Goal: Task Accomplishment & Management: Complete application form

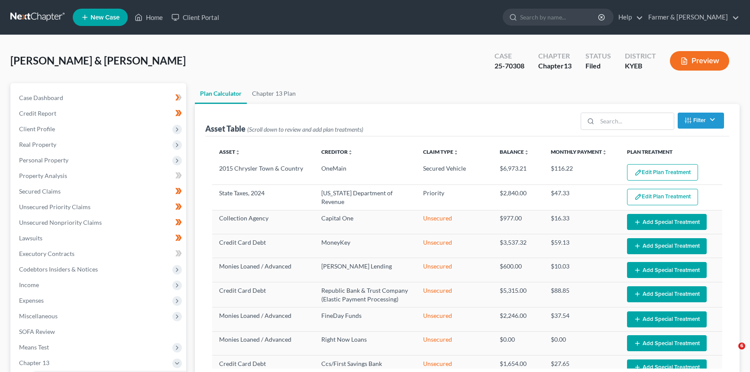
select select "59"
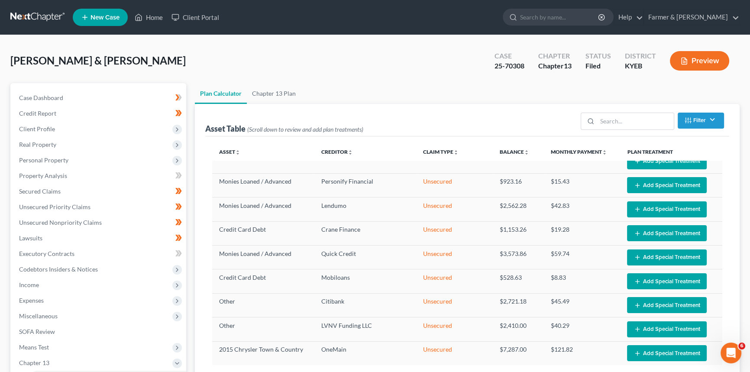
drag, startPoint x: 421, startPoint y: 34, endPoint x: 417, endPoint y: 86, distance: 52.1
click at [421, 34] on nav "Home New Case Client Portal Farmer & Wright [EMAIL_ADDRESS][DOMAIN_NAME] My Acc…" at bounding box center [375, 17] width 750 height 35
click at [158, 21] on link "Home" at bounding box center [148, 18] width 37 height 16
click at [158, 16] on link "Home" at bounding box center [148, 18] width 37 height 16
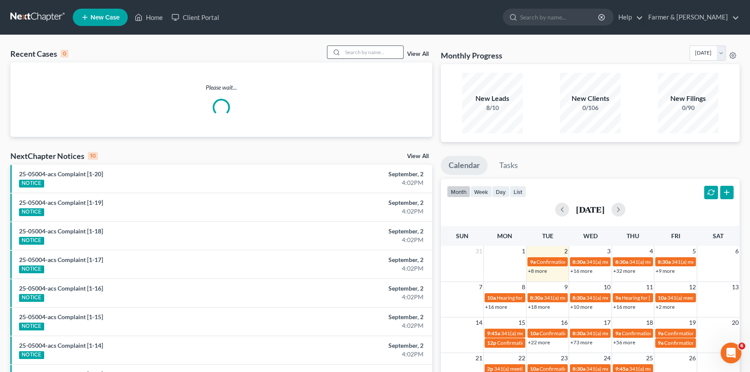
click at [358, 48] on input "search" at bounding box center [372, 52] width 61 height 13
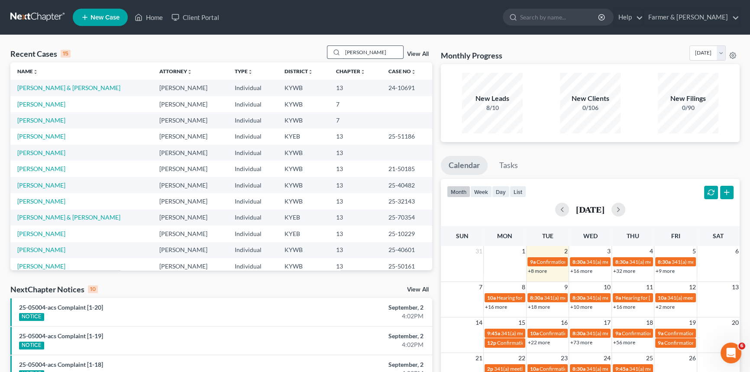
type input "[PERSON_NAME]"
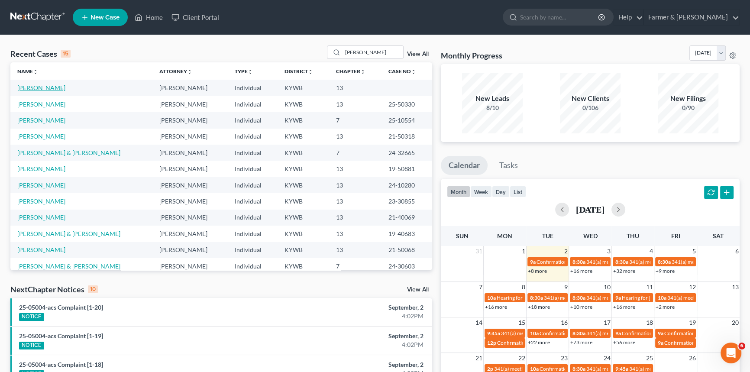
click at [37, 89] on link "[PERSON_NAME]" at bounding box center [41, 87] width 48 height 7
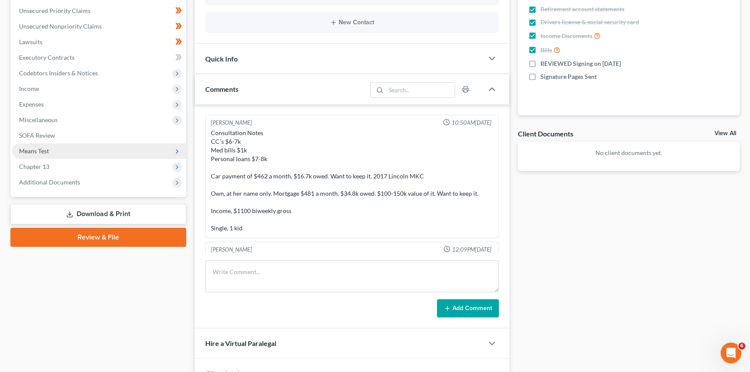
scroll to position [197, 0]
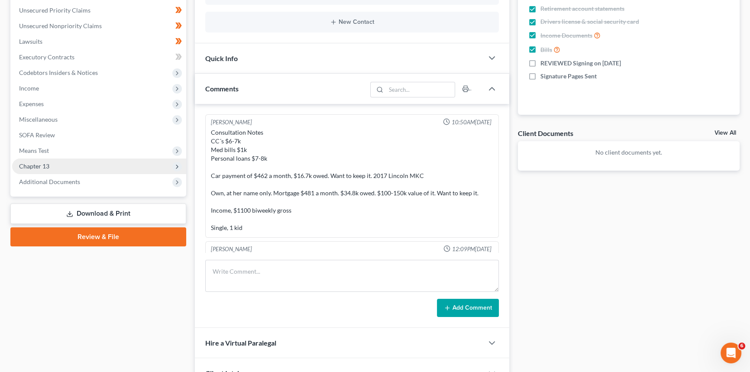
click at [64, 166] on span "Chapter 13" at bounding box center [99, 166] width 174 height 16
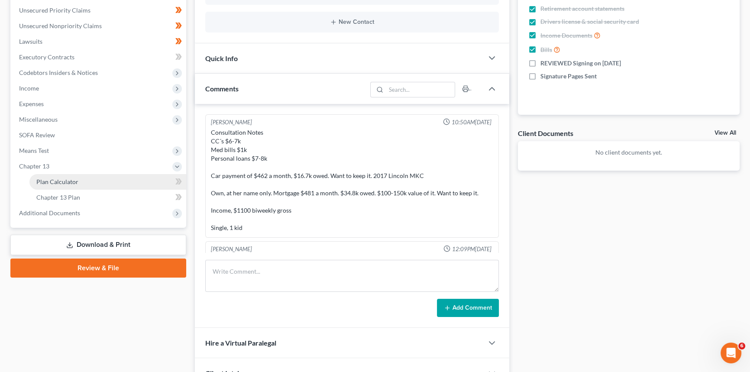
click at [50, 181] on span "Plan Calculator" at bounding box center [57, 181] width 42 height 7
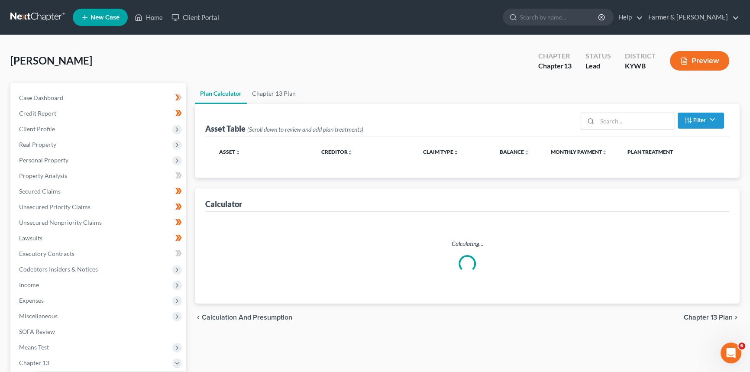
select select "59"
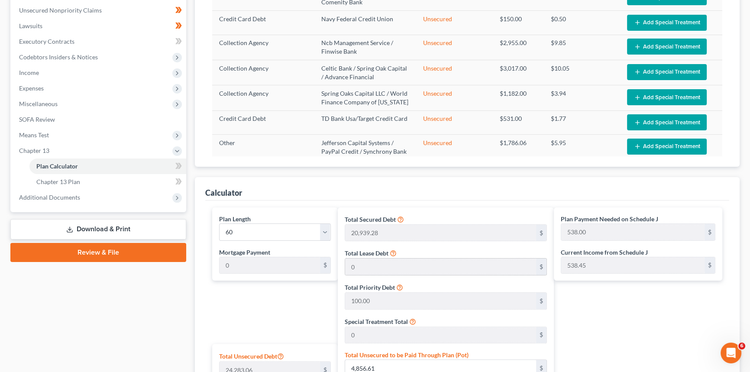
scroll to position [118, 0]
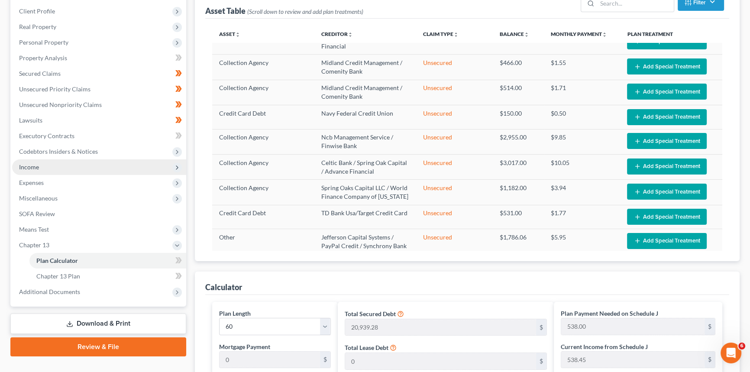
click at [23, 170] on span "Income" at bounding box center [99, 167] width 174 height 16
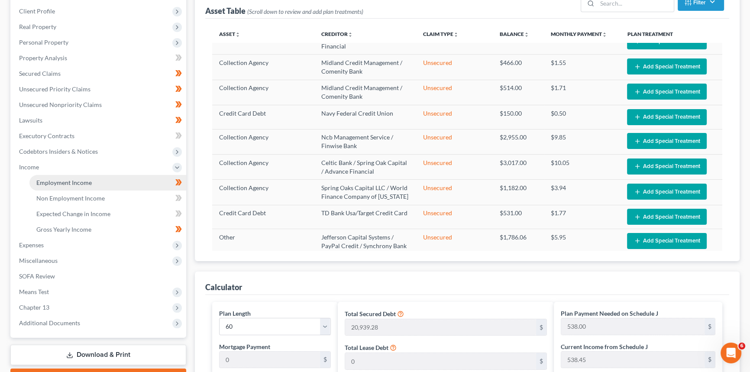
click at [43, 184] on span "Employment Income" at bounding box center [63, 182] width 55 height 7
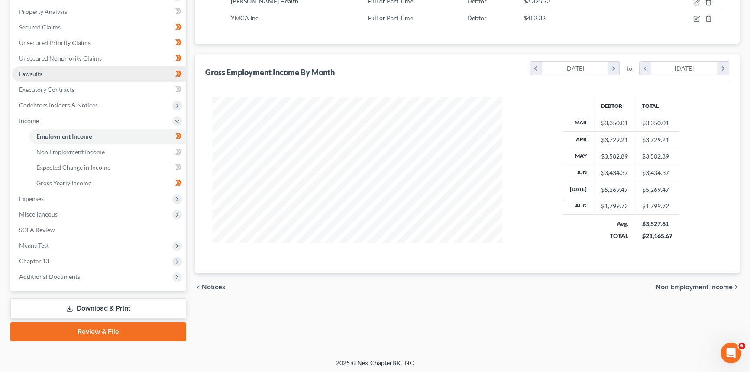
scroll to position [165, 0]
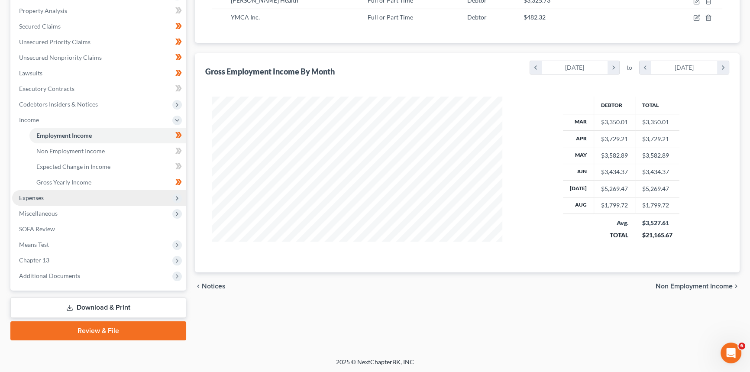
click at [61, 196] on span "Expenses" at bounding box center [99, 198] width 174 height 16
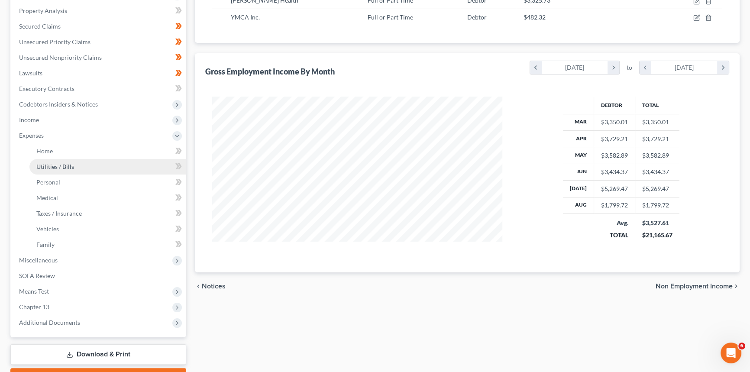
click at [52, 172] on link "Utilities / Bills" at bounding box center [107, 167] width 157 height 16
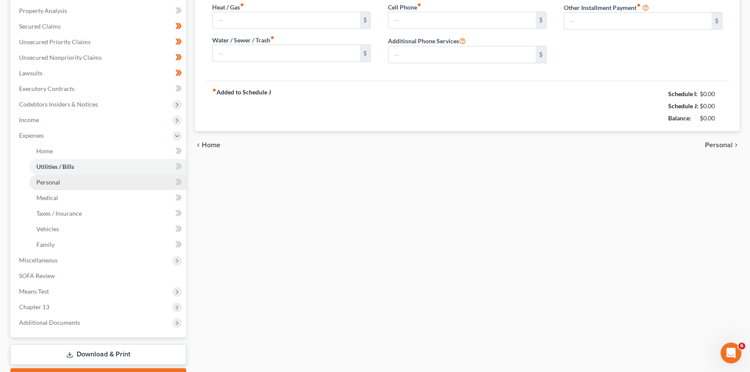
scroll to position [35, 0]
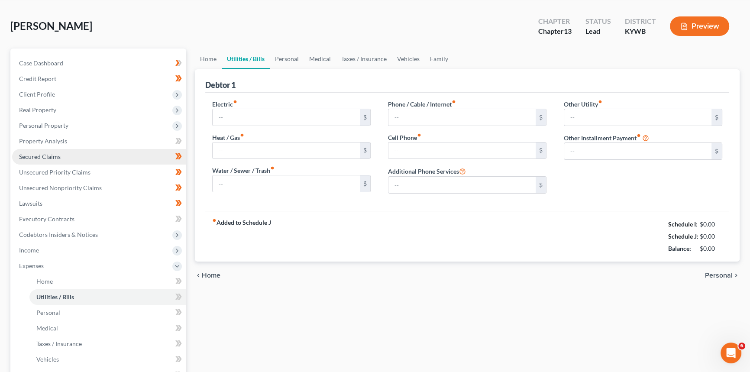
type input "210.00"
type input "0.00"
type input "90.00"
type input "49.44"
type input "90.00"
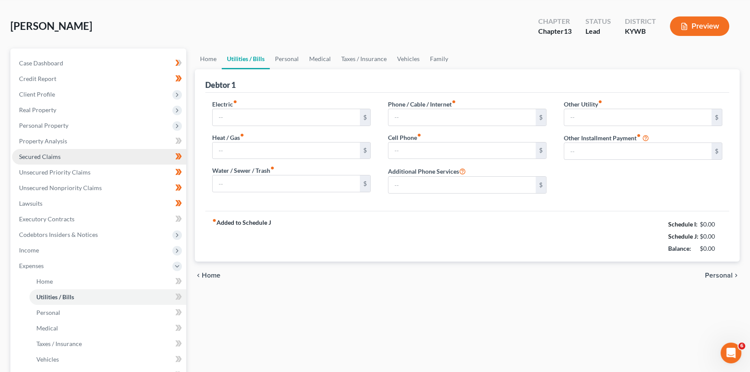
type input "0.00"
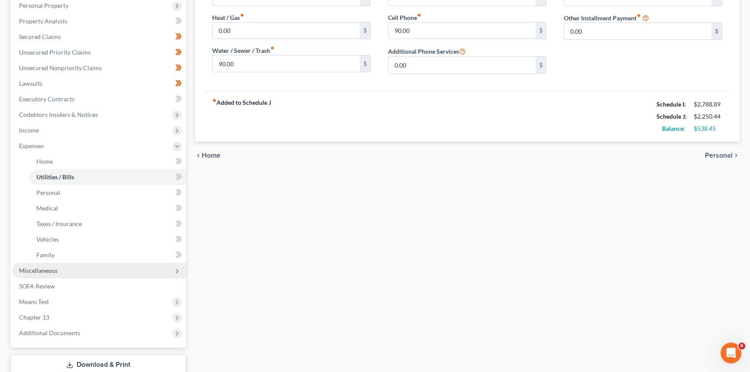
scroll to position [197, 0]
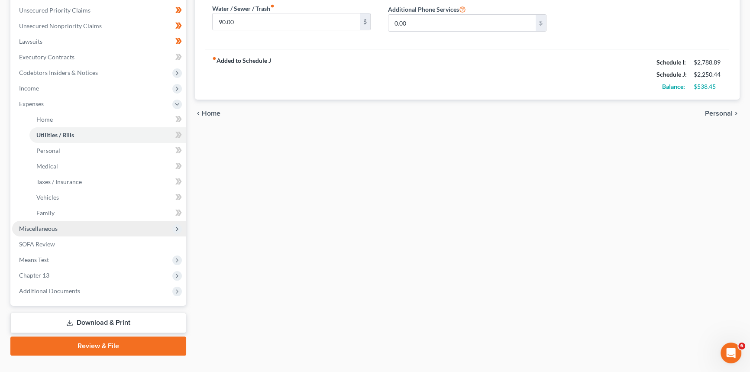
click at [49, 225] on span "Miscellaneous" at bounding box center [38, 228] width 39 height 7
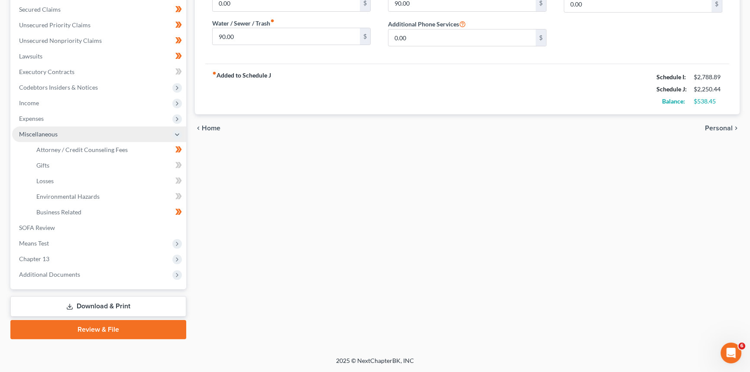
scroll to position [180, 0]
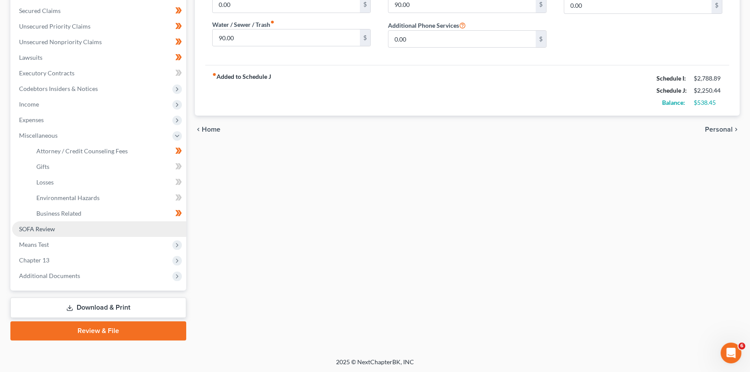
click at [43, 227] on span "SOFA Review" at bounding box center [37, 228] width 36 height 7
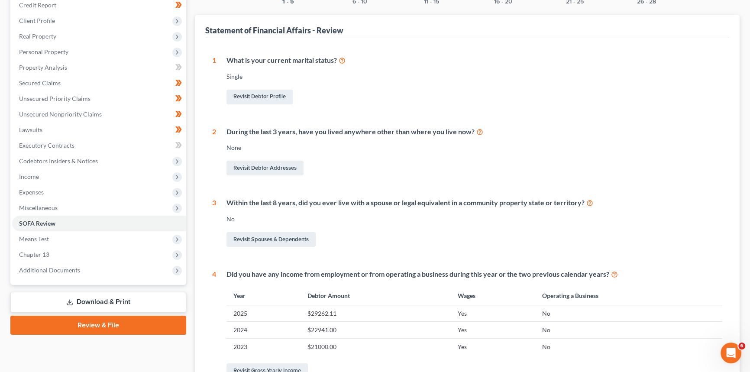
scroll to position [3, 0]
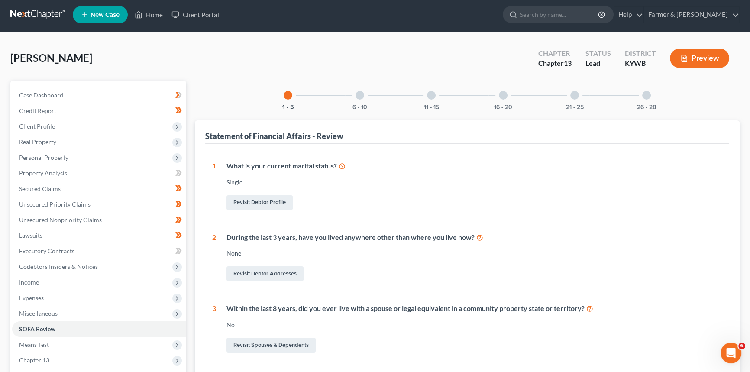
click at [361, 97] on div at bounding box center [359, 95] width 9 height 9
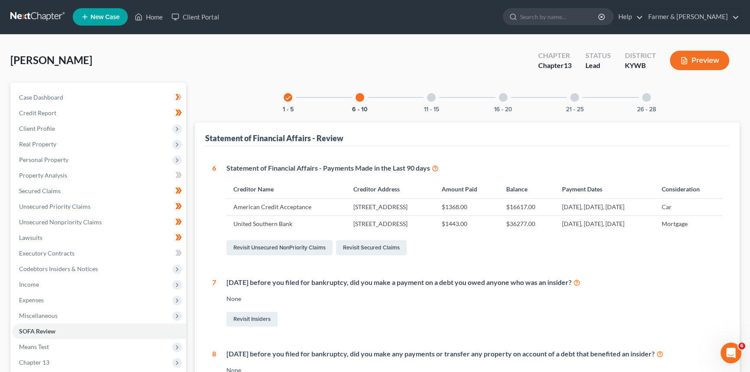
scroll to position [0, 0]
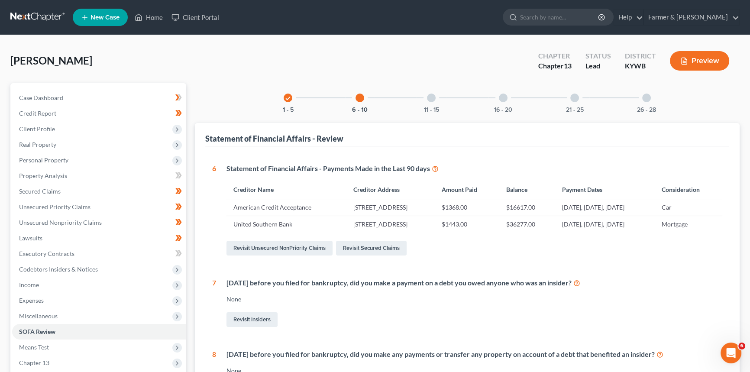
click at [430, 98] on div at bounding box center [431, 97] width 9 height 9
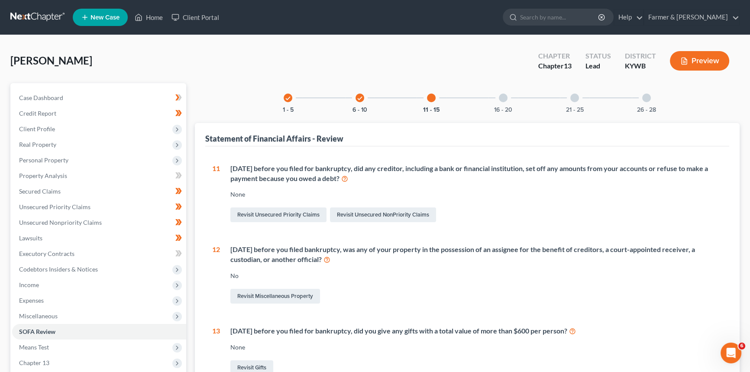
click at [500, 99] on div at bounding box center [503, 97] width 9 height 9
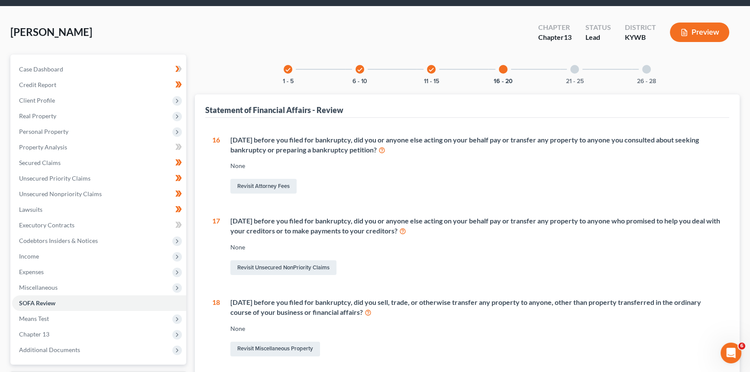
scroll to position [22, 0]
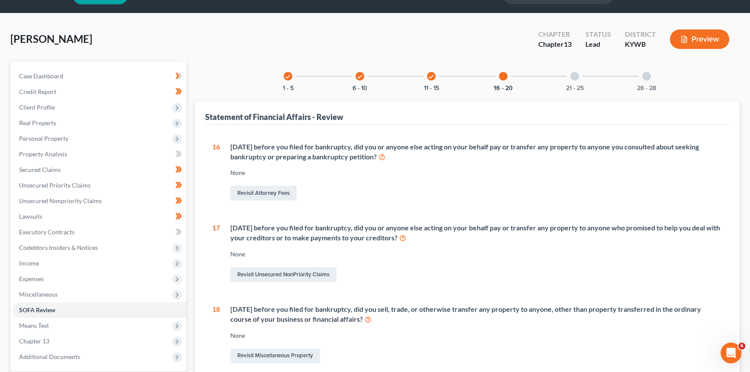
click at [574, 76] on div at bounding box center [574, 76] width 9 height 9
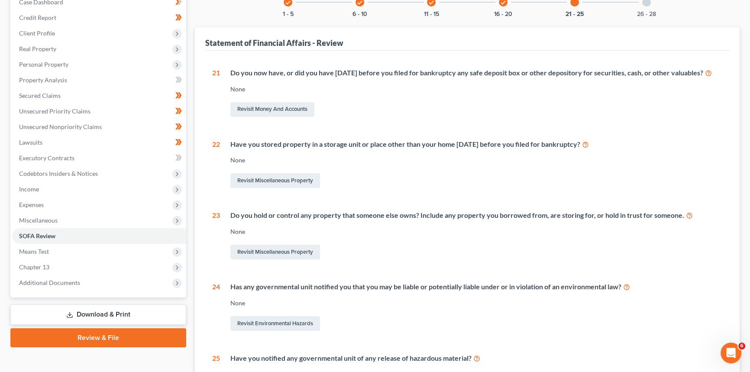
scroll to position [0, 0]
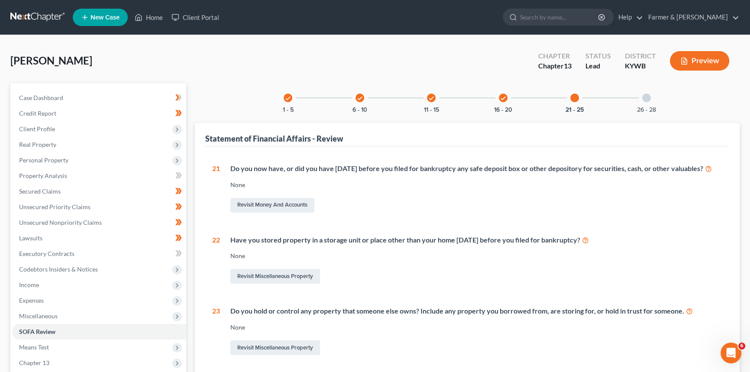
click at [645, 96] on div at bounding box center [646, 97] width 9 height 9
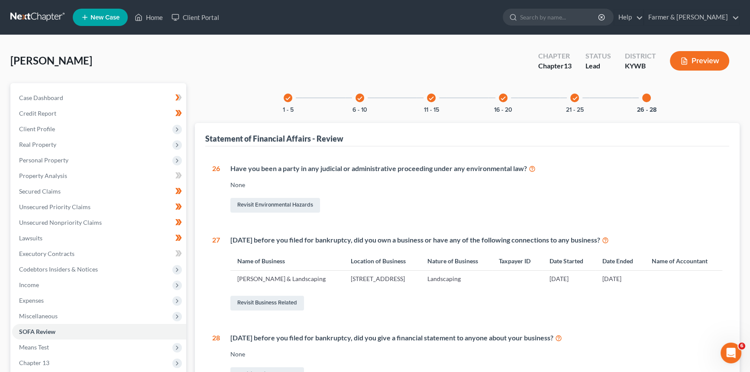
click at [290, 102] on div "check 1 - 5" at bounding box center [287, 97] width 29 height 29
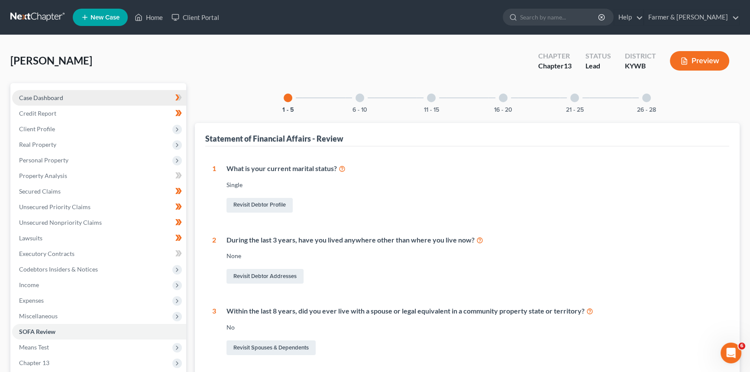
click at [59, 97] on span "Case Dashboard" at bounding box center [41, 97] width 44 height 7
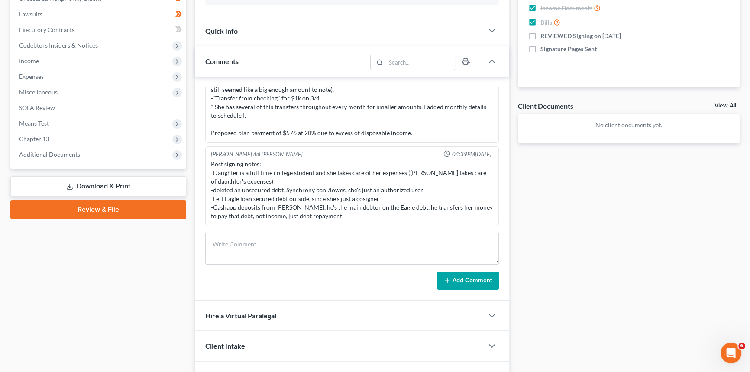
scroll to position [236, 0]
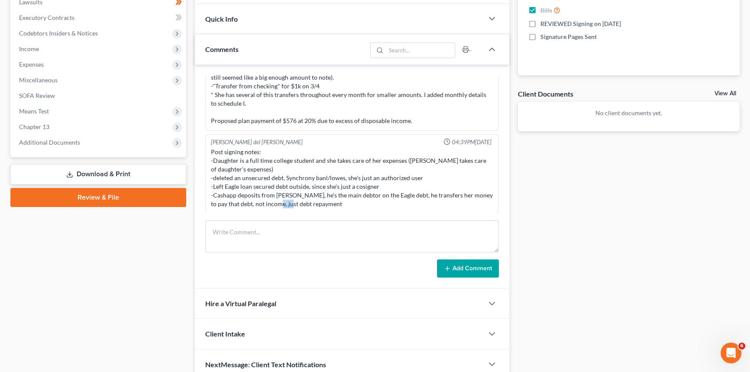
drag, startPoint x: 299, startPoint y: 200, endPoint x: 317, endPoint y: 209, distance: 19.9
click at [317, 209] on div "[PERSON_NAME] del [PERSON_NAME] 04:39PM[DATE] Post signing notes: -Daughter is …" at bounding box center [351, 174] width 293 height 80
click at [337, 203] on div "Post signing notes: -Daughter is a full time college student and she takes care…" at bounding box center [352, 178] width 282 height 61
drag, startPoint x: 324, startPoint y: 204, endPoint x: 255, endPoint y: 191, distance: 70.8
click at [252, 191] on div "Post signing notes: -Daughter is a full time college student and she takes care…" at bounding box center [352, 178] width 282 height 61
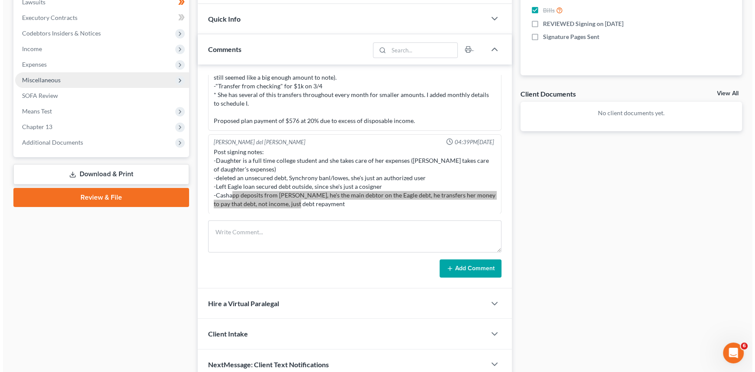
scroll to position [0, 0]
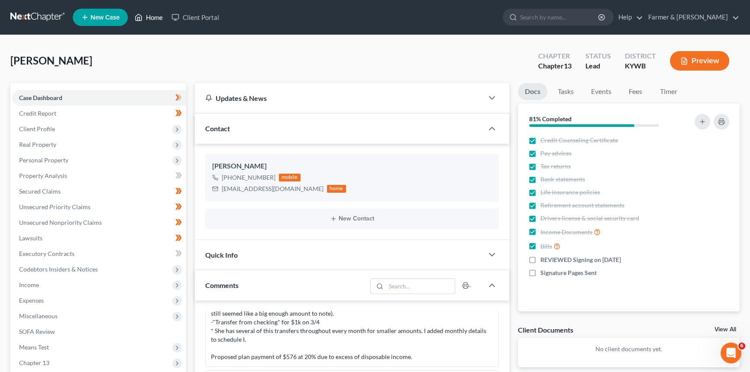
click at [151, 15] on link "Home" at bounding box center [148, 18] width 37 height 16
